Goal: Find specific page/section: Find specific page/section

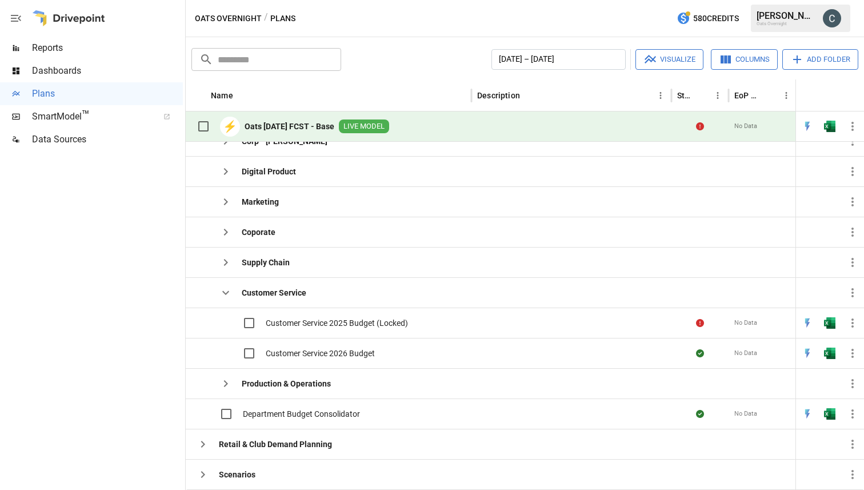
scroll to position [169, 0]
click at [347, 349] on span "Customer Service 2026 Budget" at bounding box center [320, 351] width 109 height 11
click at [830, 354] on img "Open in Excel" at bounding box center [829, 351] width 11 height 11
click at [852, 357] on icon "button" at bounding box center [853, 352] width 14 height 14
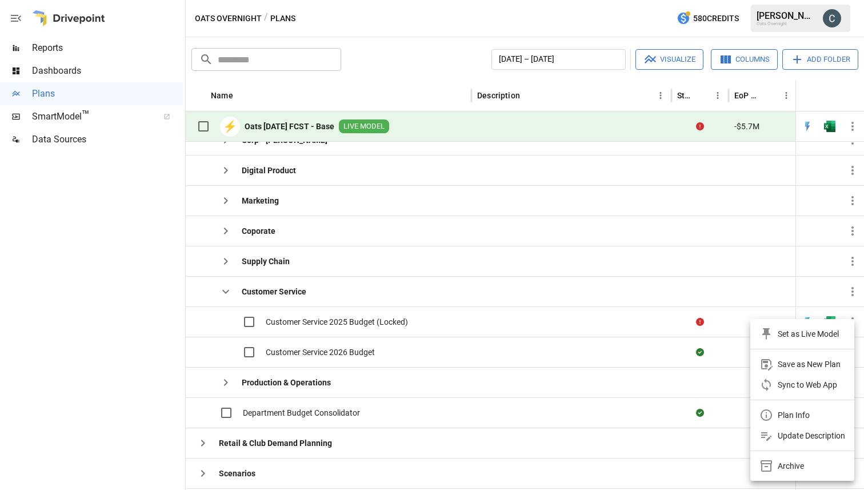
click at [656, 363] on div at bounding box center [432, 245] width 864 height 490
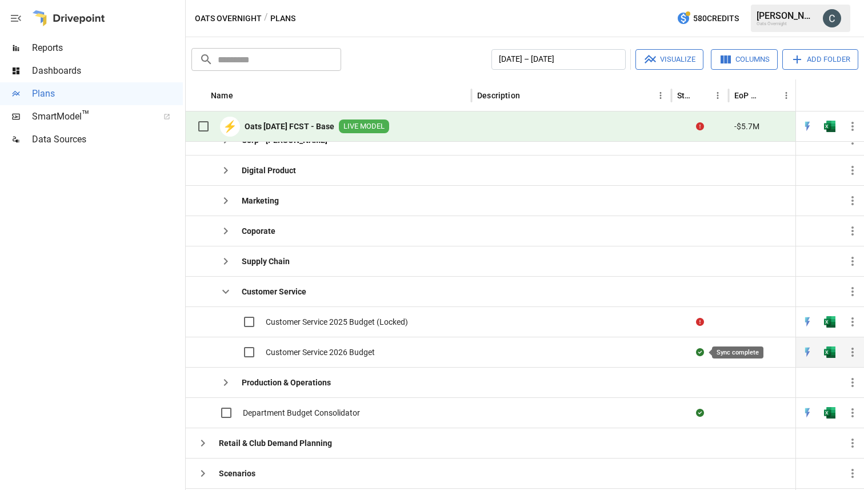
click at [699, 350] on icon "Sync complete" at bounding box center [700, 352] width 8 height 8
click at [334, 352] on span "Customer Service 2026 Budget" at bounding box center [320, 351] width 109 height 11
click at [224, 294] on icon "button" at bounding box center [226, 292] width 14 height 14
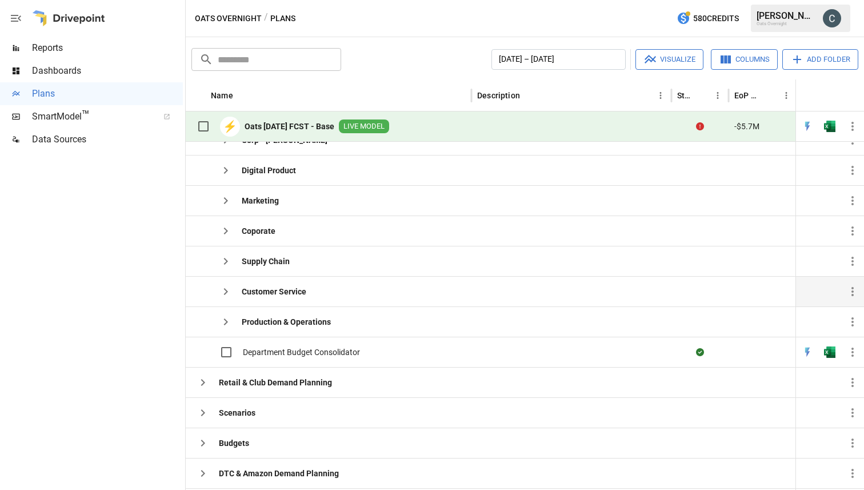
click at [224, 294] on icon "button" at bounding box center [226, 291] width 4 height 7
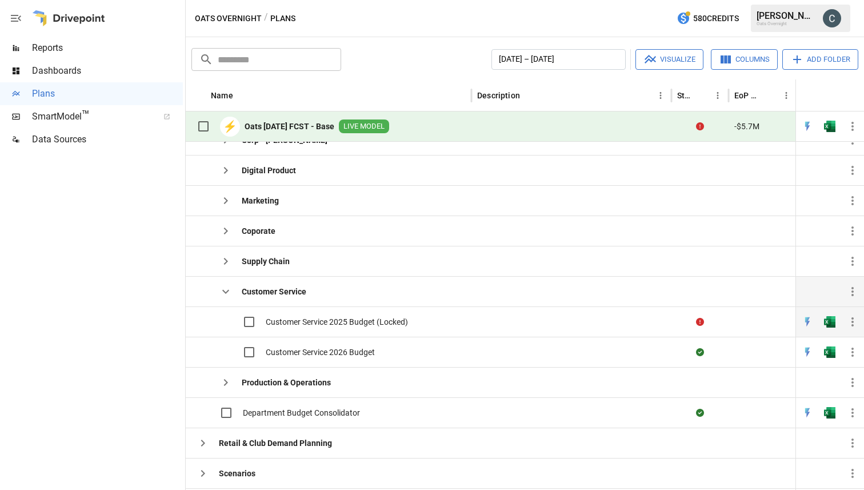
click at [279, 326] on span "Customer Service 2025 Budget (Locked)" at bounding box center [337, 321] width 142 height 11
click at [292, 320] on span "Customer Service 2025 Budget (Locked)" at bounding box center [337, 321] width 142 height 11
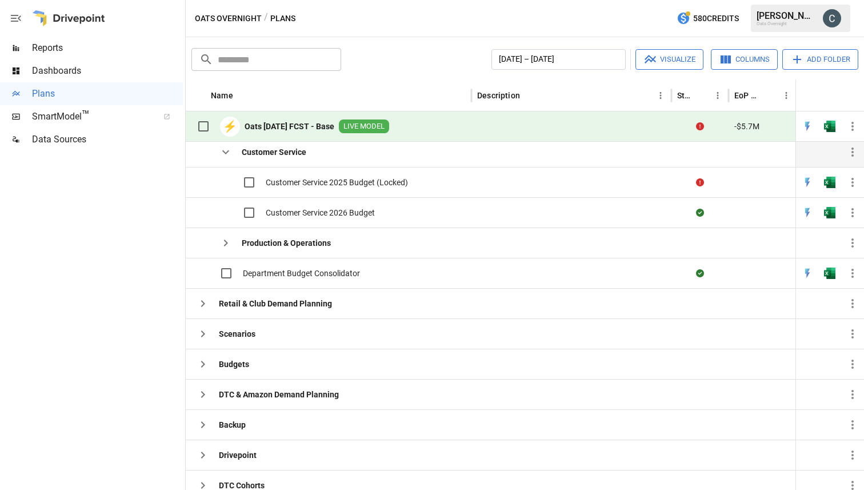
scroll to position [285, 0]
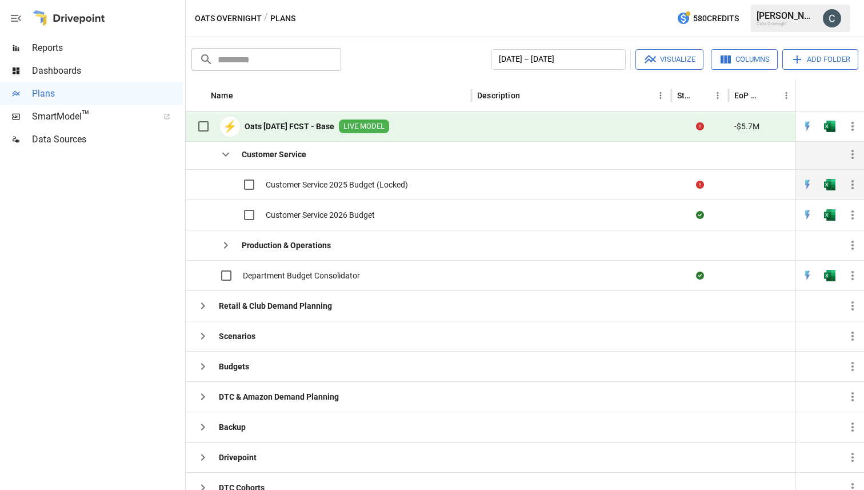
click at [291, 184] on span "Customer Service 2025 Budget (Locked)" at bounding box center [337, 184] width 142 height 11
